Goal: Navigation & Orientation: Find specific page/section

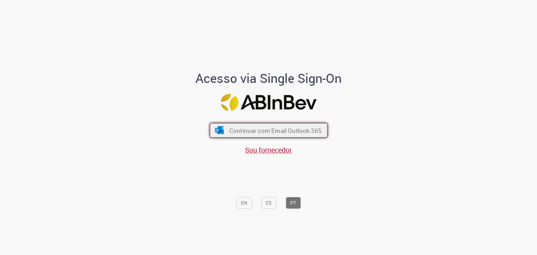
click at [305, 130] on span "Continuar com Email Outlook 365" at bounding box center [275, 131] width 92 height 8
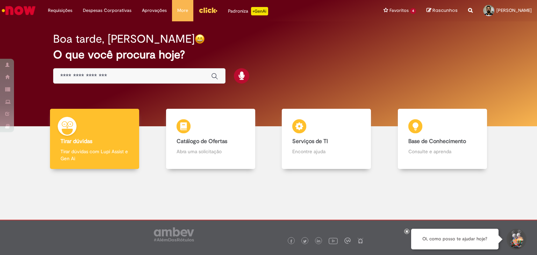
click at [212, 10] on img "Menu Cabeçalho" at bounding box center [208, 10] width 19 height 10
click at [206, 10] on img "Menu Cabeçalho" at bounding box center [208, 10] width 19 height 10
click at [205, 10] on img "Menu Cabeçalho" at bounding box center [208, 10] width 19 height 10
